Goal: Task Accomplishment & Management: Manage account settings

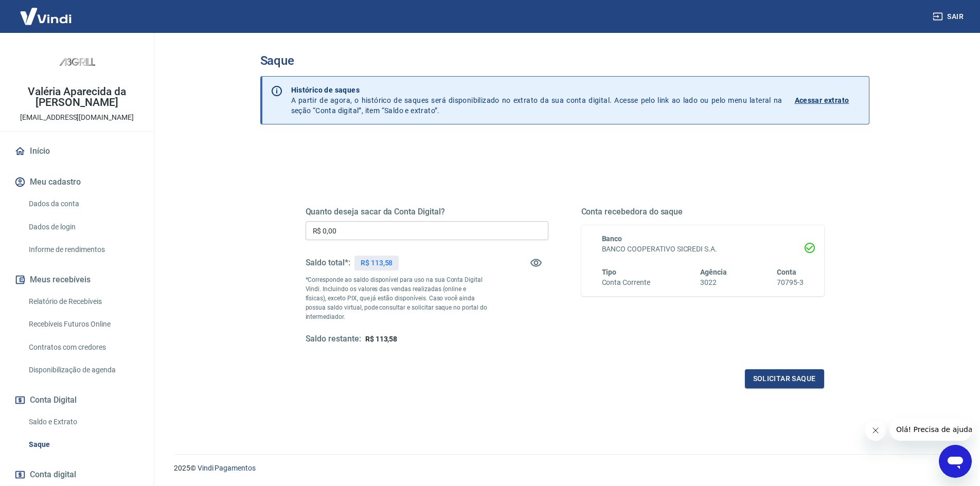
drag, startPoint x: 0, startPoint y: 0, endPoint x: 245, endPoint y: 52, distance: 251.0
click at [245, 52] on div "Saque Histórico de saques A partir de agora, o histórico de saques será disponi…" at bounding box center [565, 237] width 659 height 409
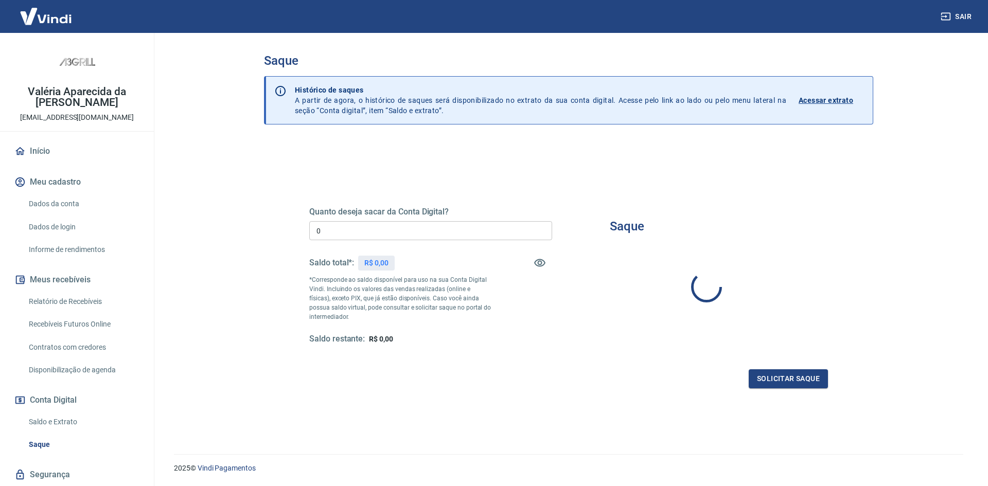
type input "R$ 0,00"
